Goal: Find specific page/section: Find specific page/section

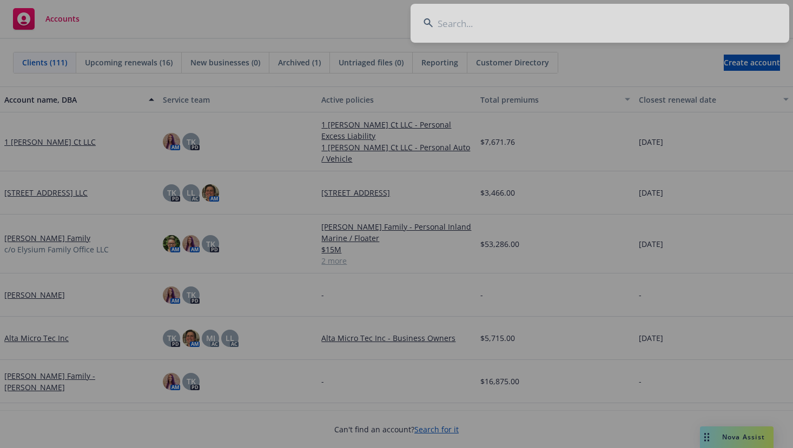
click at [519, 21] on div at bounding box center [396, 224] width 793 height 448
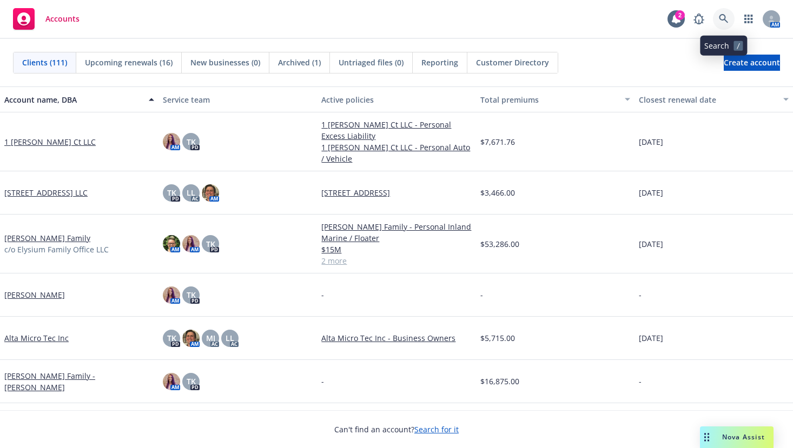
click at [724, 18] on icon at bounding box center [723, 18] width 9 height 9
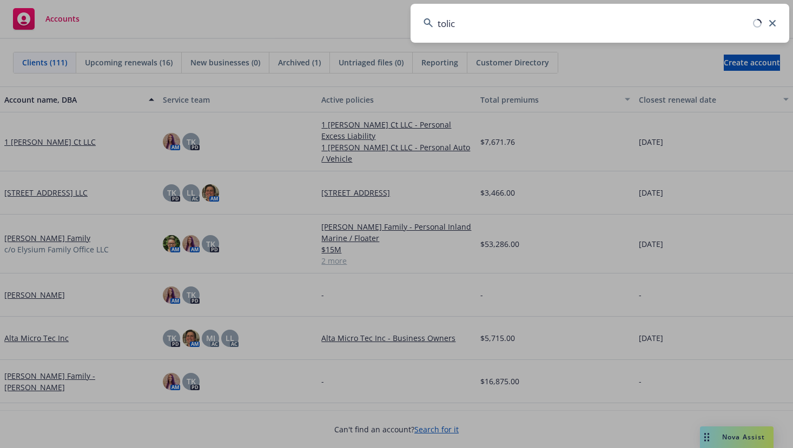
type input "tolich"
